Goal: Task Accomplishment & Management: Use online tool/utility

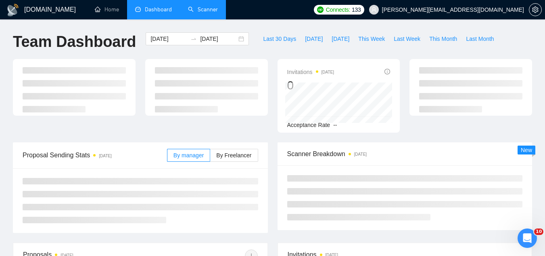
click at [204, 13] on link "Scanner" at bounding box center [203, 9] width 30 height 7
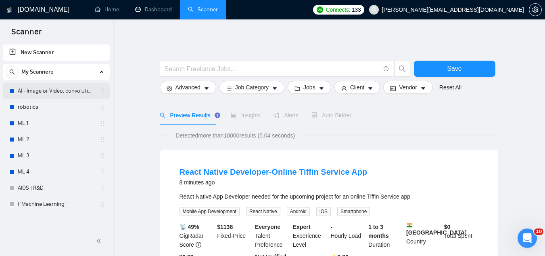
click at [27, 86] on link "AI - Image or Video, convolutional" at bounding box center [56, 91] width 77 height 16
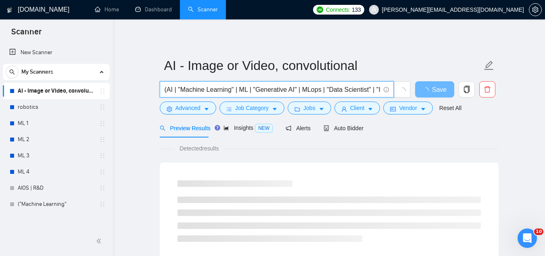
click at [357, 85] on input "(AI | "Machine Learning" | ML | "Generative AI" | MLops | "Data Scientist" | "I…" at bounding box center [273, 89] width 216 height 10
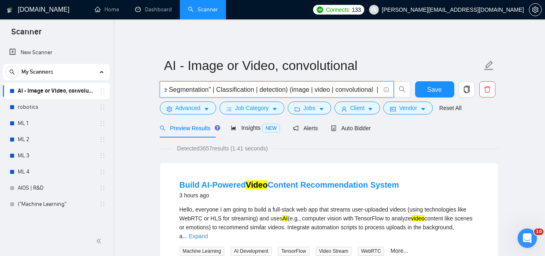
scroll to position [0, 249]
click at [49, 104] on link "robotics" at bounding box center [56, 107] width 77 height 16
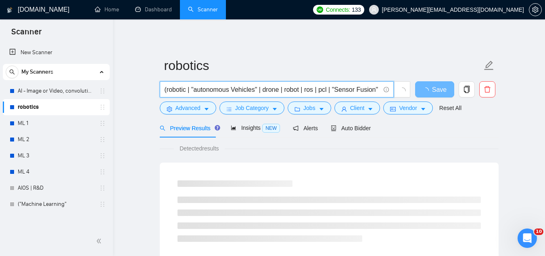
click at [361, 91] on input "(robotic | "autonomous Vehicles" | drone | robot | ros | pcl | "Sensor Fusion" …" at bounding box center [273, 89] width 216 height 10
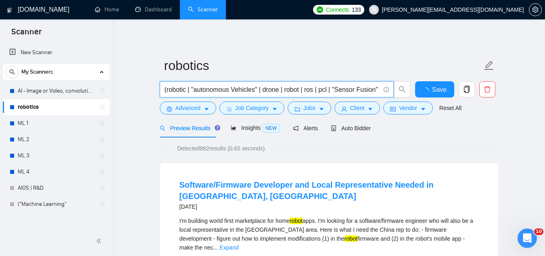
scroll to position [0, 21]
click at [61, 121] on link "ML 1" at bounding box center [56, 123] width 77 height 16
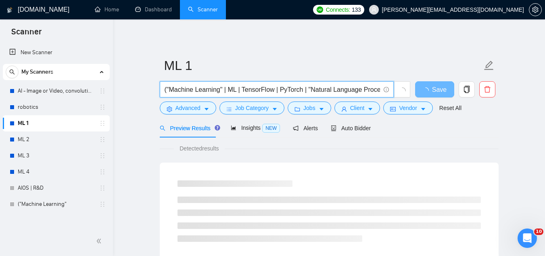
click at [308, 90] on input "("Machine Learning" | ML | TensorFlow | PyTorch | "Natural Language Processing"…" at bounding box center [273, 89] width 216 height 10
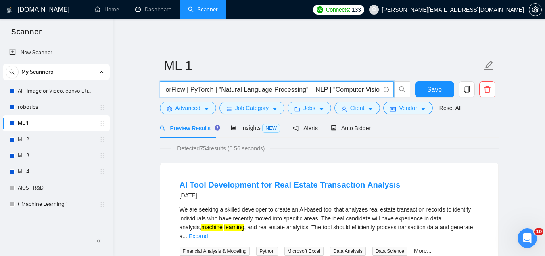
scroll to position [0, 91]
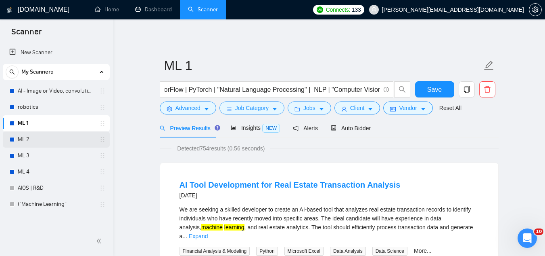
click at [34, 135] on link "ML 2" at bounding box center [56, 139] width 77 height 16
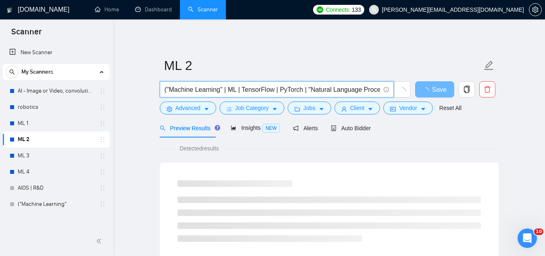
click at [297, 91] on input "("Machine Learning" | ML | TensorFlow | PyTorch | "Natural Language Processing"…" at bounding box center [273, 89] width 216 height 10
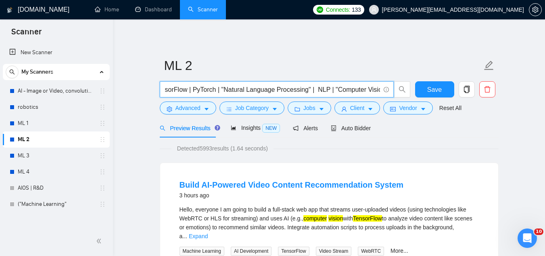
scroll to position [0, 91]
click at [30, 184] on link "AIOS | R&D" at bounding box center [56, 188] width 77 height 16
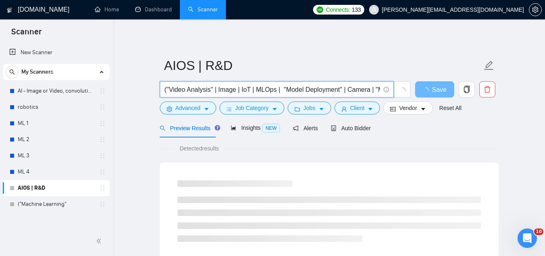
click at [362, 89] on input "("Video Analysis" | Image | IoT | MLOps | "Model Deployment" | Camera | "Machin…" at bounding box center [273, 89] width 216 height 10
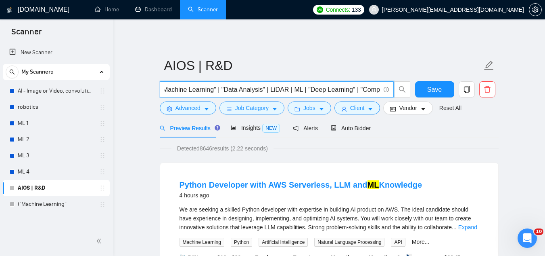
scroll to position [0, 221]
drag, startPoint x: 258, startPoint y: 90, endPoint x: 213, endPoint y: 91, distance: 45.6
click at [213, 91] on input "("Video Analysis" | Image | IoT | MLOps | "Model Deployment" | Camera | "Machin…" at bounding box center [273, 89] width 216 height 10
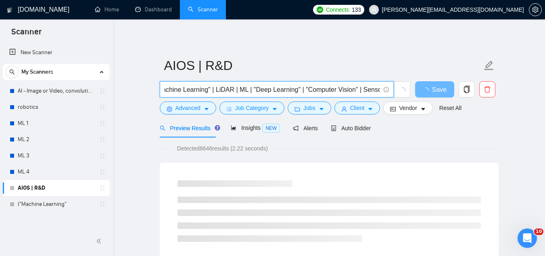
click at [369, 89] on input "("Video Analysis" | Image | IoT | MLOps | "Model Deployment" | Camera | "Machin…" at bounding box center [273, 89] width 216 height 10
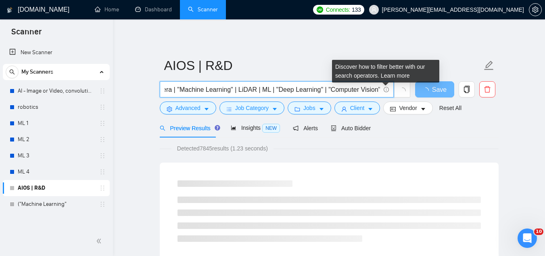
scroll to position [0, 197]
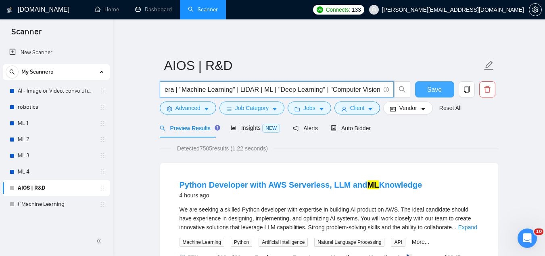
type input "("Video Analysis" | Image | IoT | MLOps | "Model Deployment" | Camera | "Machin…"
click at [438, 94] on span "Save" at bounding box center [435, 89] width 15 height 10
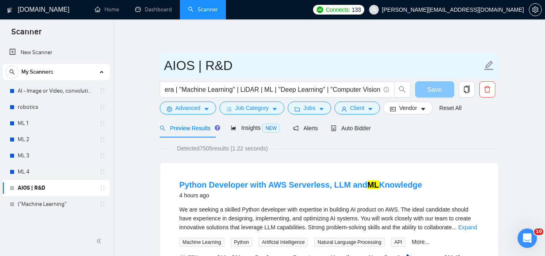
scroll to position [0, 0]
